Goal: Information Seeking & Learning: Find specific page/section

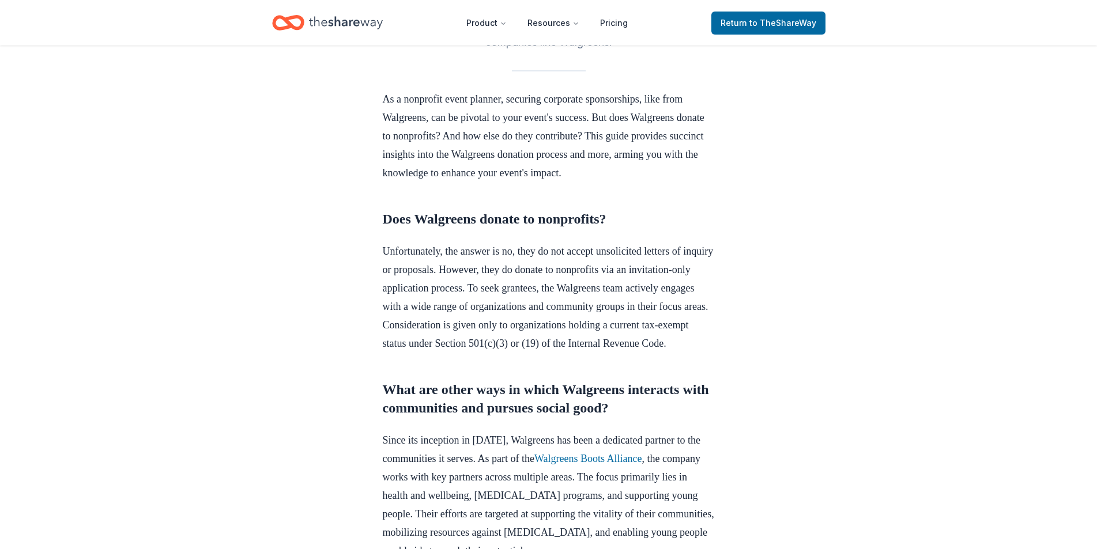
scroll to position [346, 0]
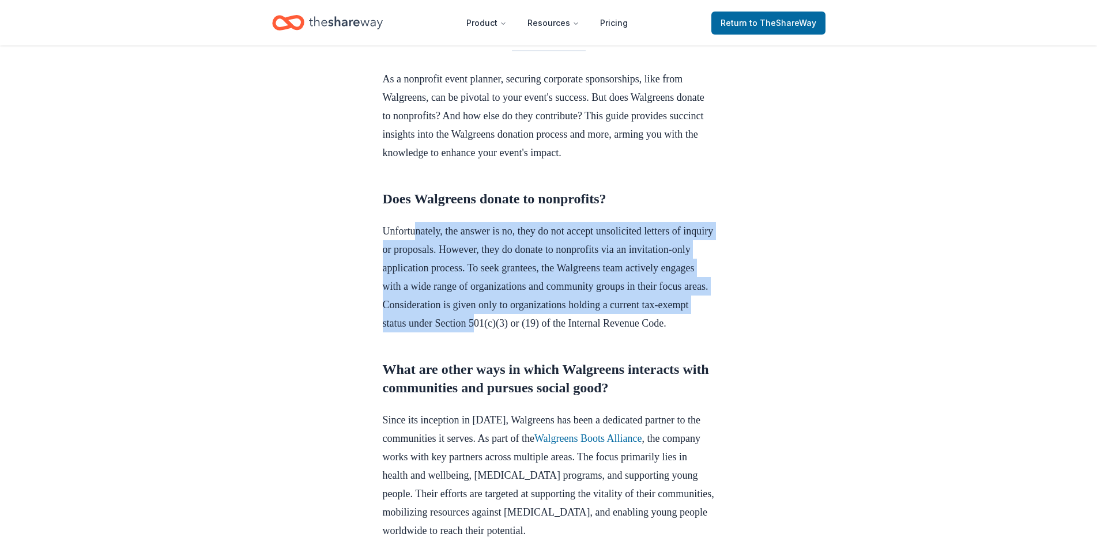
drag, startPoint x: 421, startPoint y: 236, endPoint x: 687, endPoint y: 315, distance: 278.2
click at [687, 315] on p "Unfortunately, the answer is no, they do not accept unsolicited letters of inqu…" at bounding box center [549, 277] width 332 height 111
click at [572, 306] on p "Unfortunately, the answer is no, they do not accept unsolicited letters of inqu…" at bounding box center [549, 277] width 332 height 111
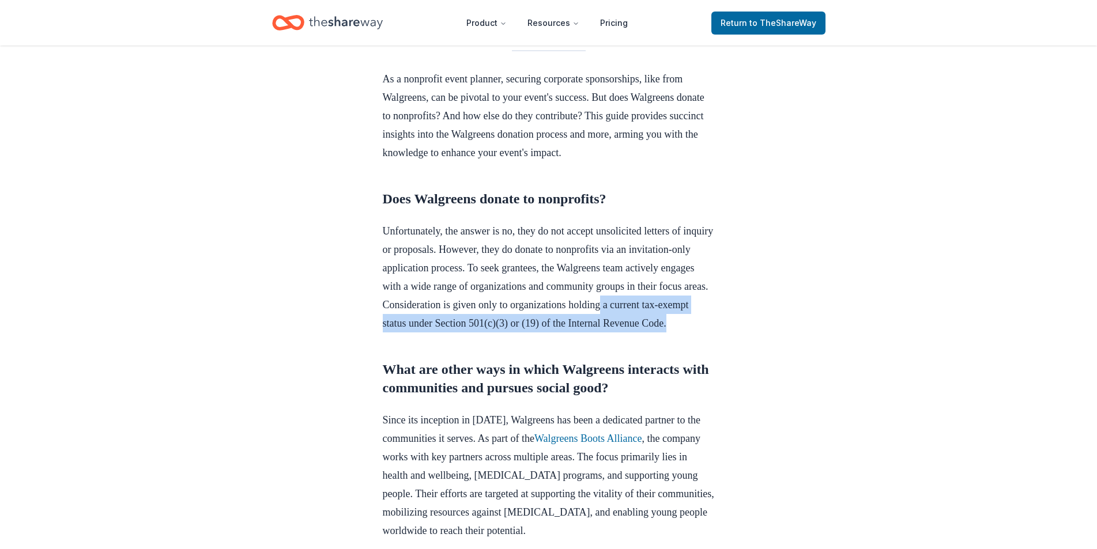
drag, startPoint x: 483, startPoint y: 326, endPoint x: 624, endPoint y: 335, distance: 141.5
click at [624, 332] on p "Unfortunately, the answer is no, they do not accept unsolicited letters of inqu…" at bounding box center [549, 277] width 332 height 111
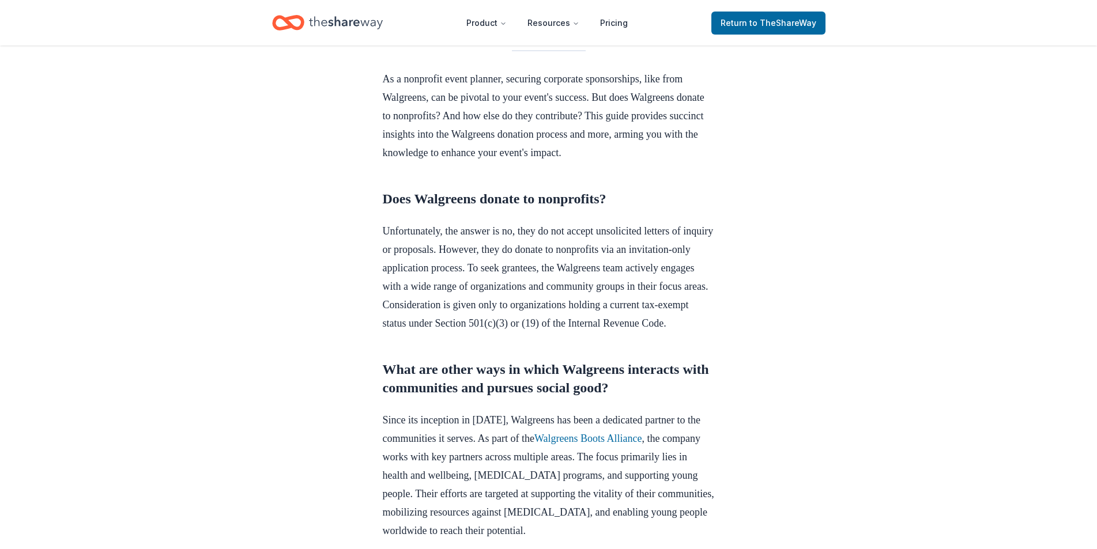
click at [524, 312] on p "Unfortunately, the answer is no, they do not accept unsolicited letters of inqu…" at bounding box center [549, 277] width 332 height 111
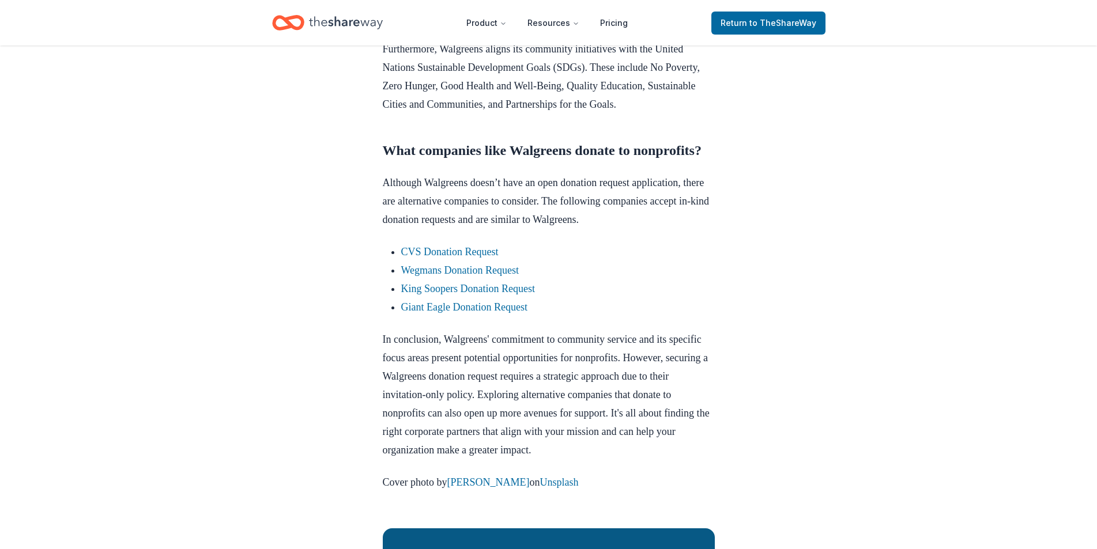
scroll to position [864, 0]
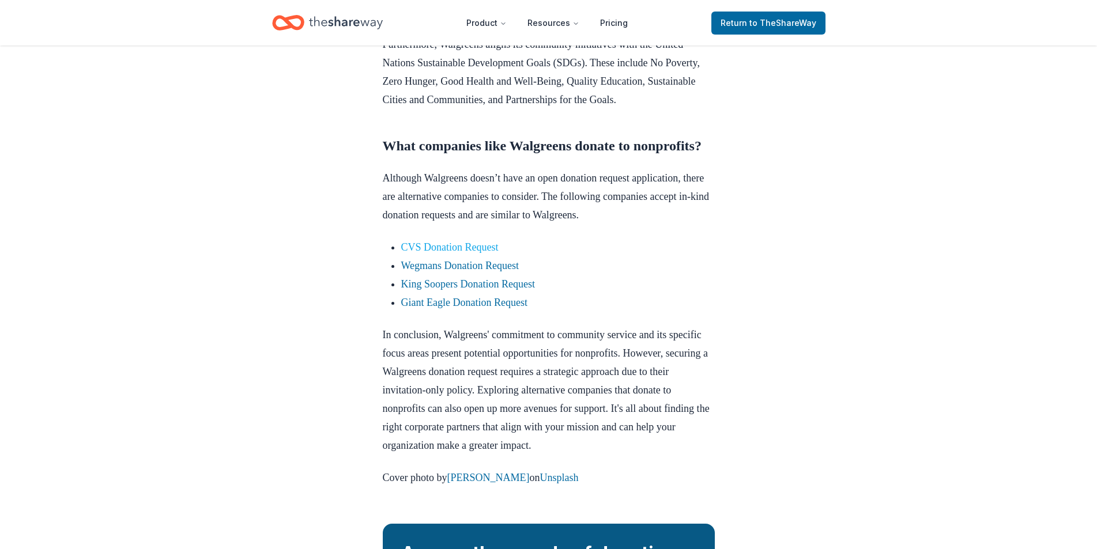
click at [459, 253] on link "CVS Donation Request" at bounding box center [449, 247] width 97 height 12
click at [489, 253] on link "CVS Donation Request" at bounding box center [449, 247] width 97 height 12
